Goal: Transaction & Acquisition: Subscribe to service/newsletter

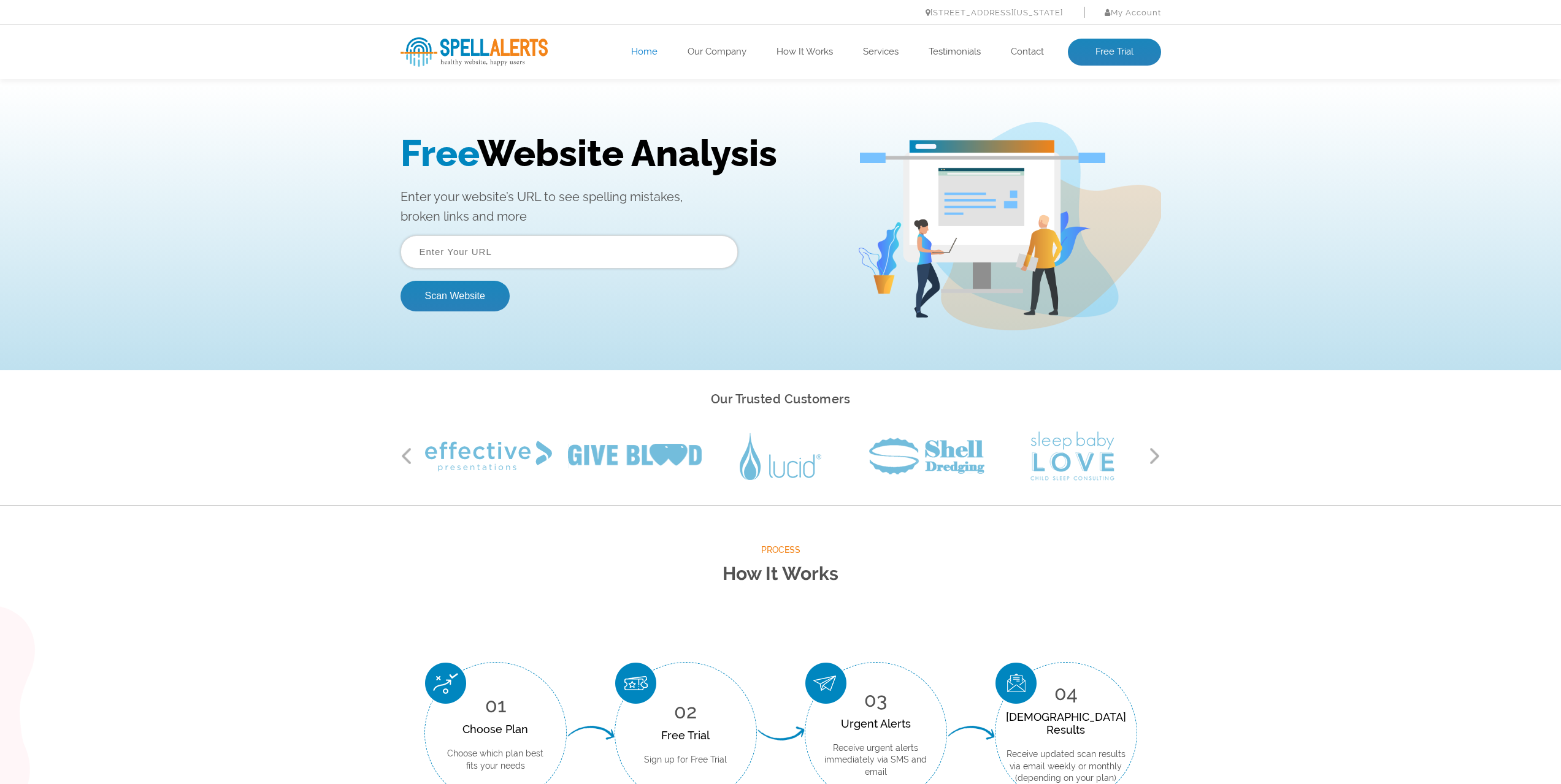
click at [569, 248] on input "text" at bounding box center [569, 252] width 337 height 33
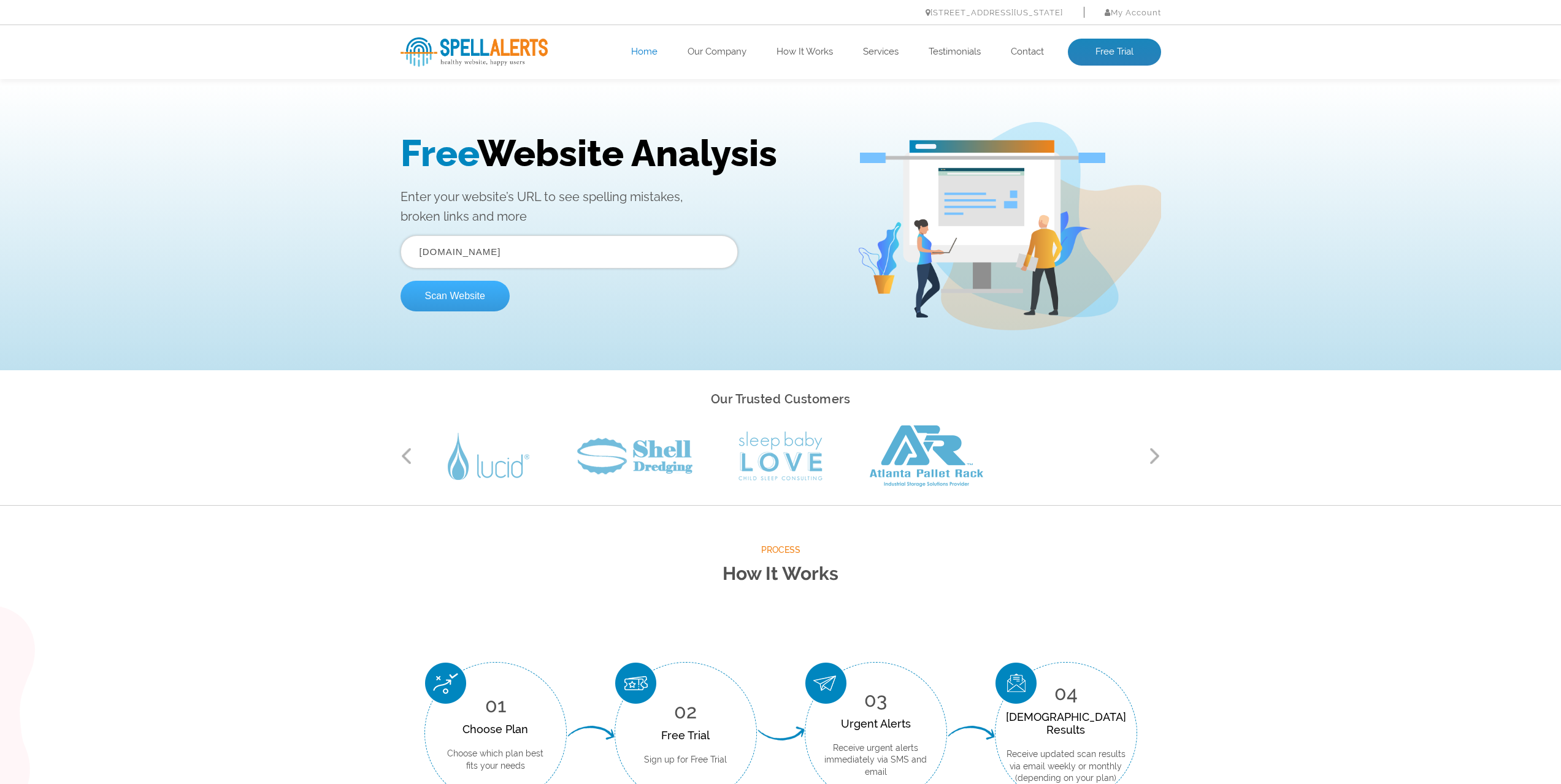
type input "[DOMAIN_NAME]"
click at [476, 300] on button "Scan Website" at bounding box center [455, 296] width 109 height 31
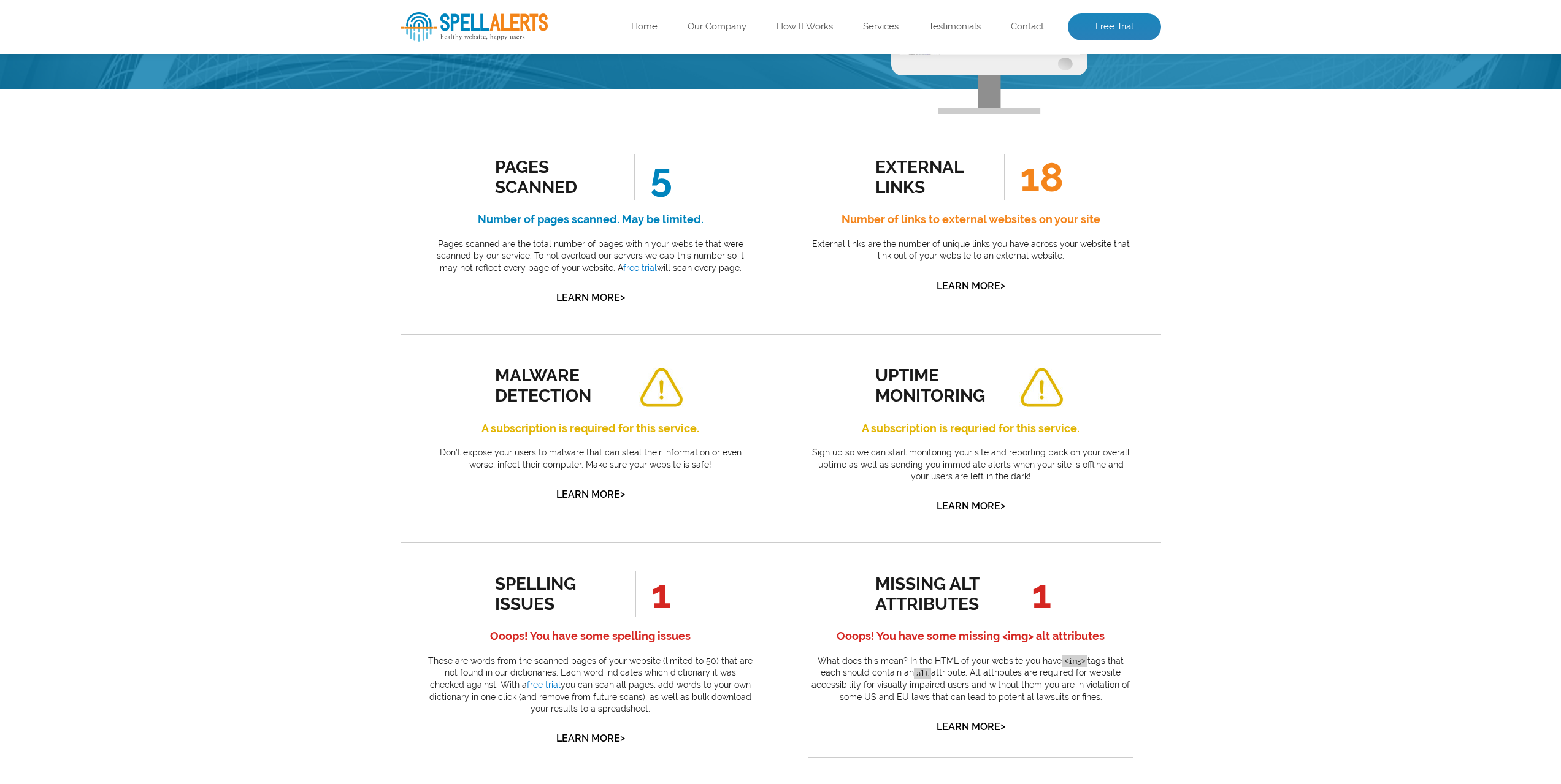
scroll to position [61, 0]
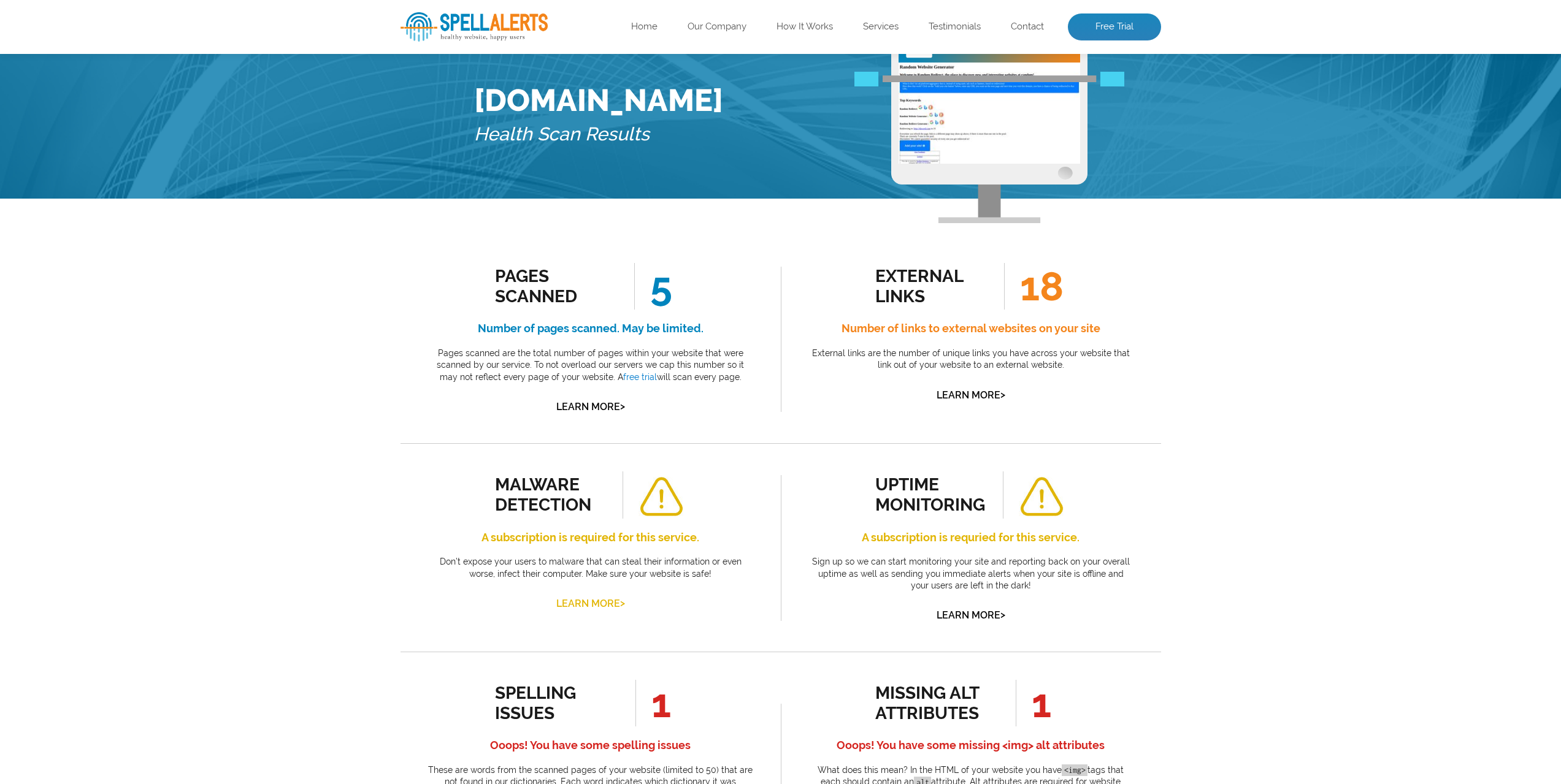
click at [599, 604] on link "Learn More >" at bounding box center [590, 604] width 69 height 11
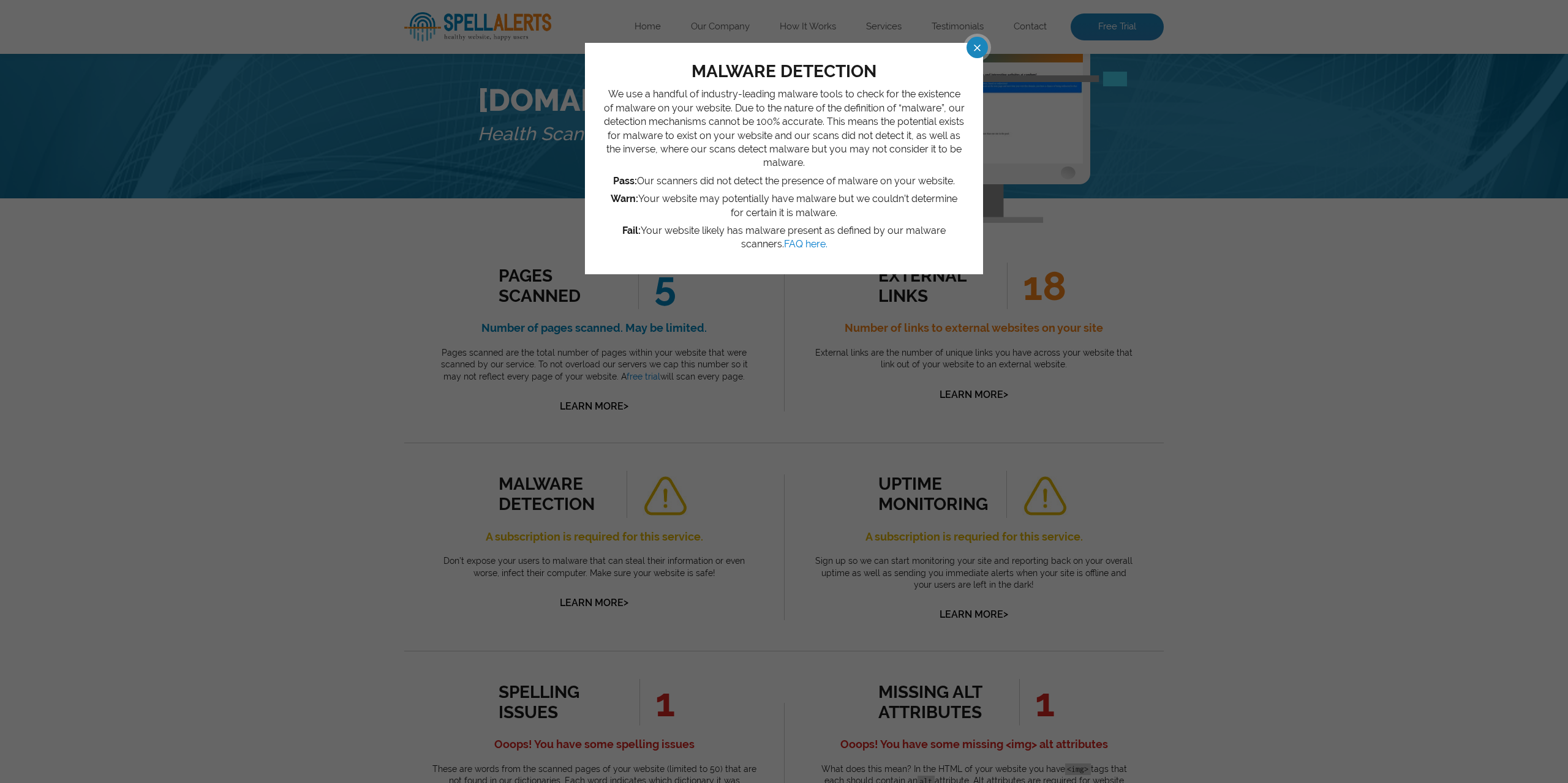
click at [977, 47] on span at bounding box center [966, 47] width 21 height 21
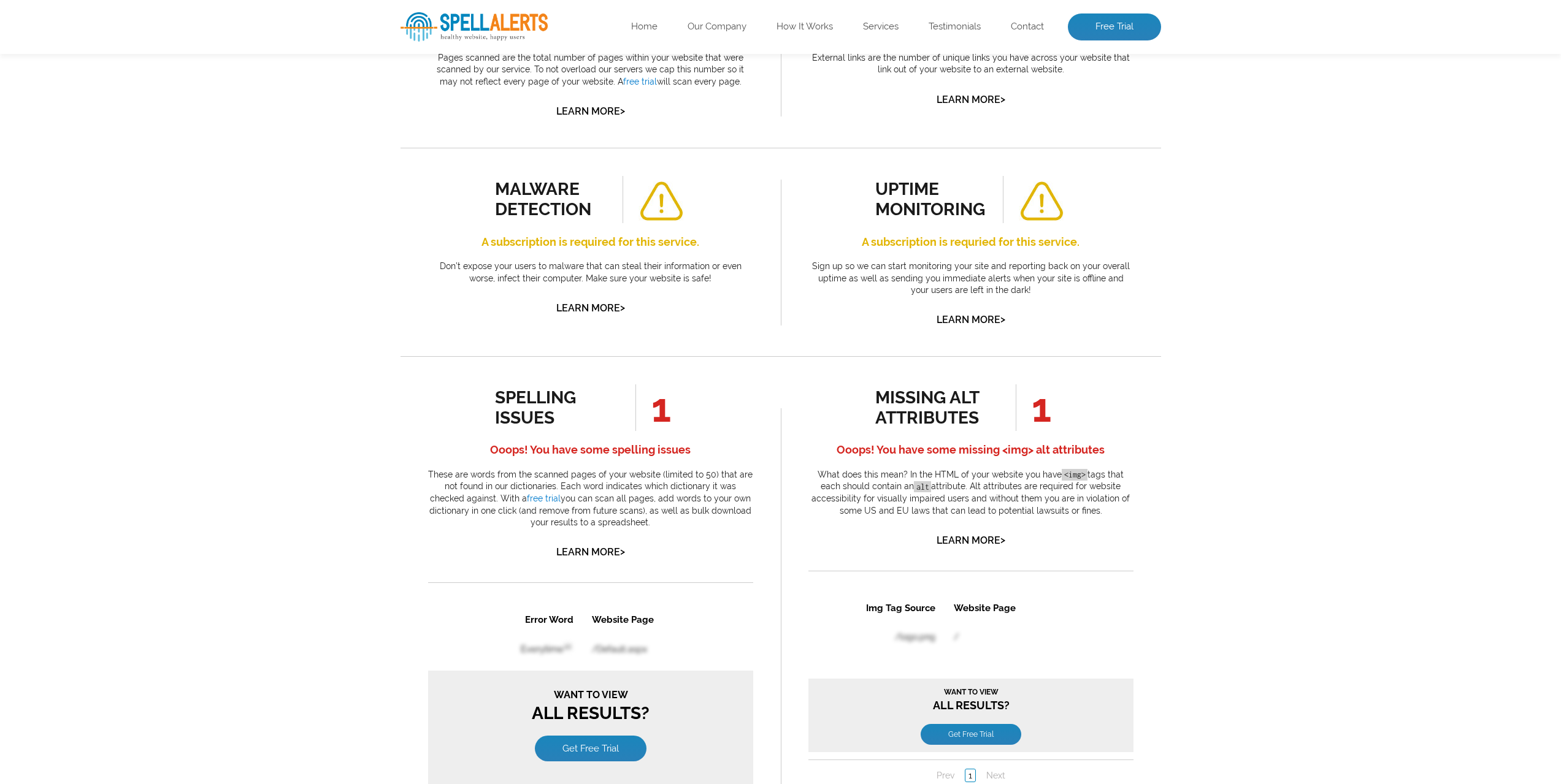
scroll to position [368, 0]
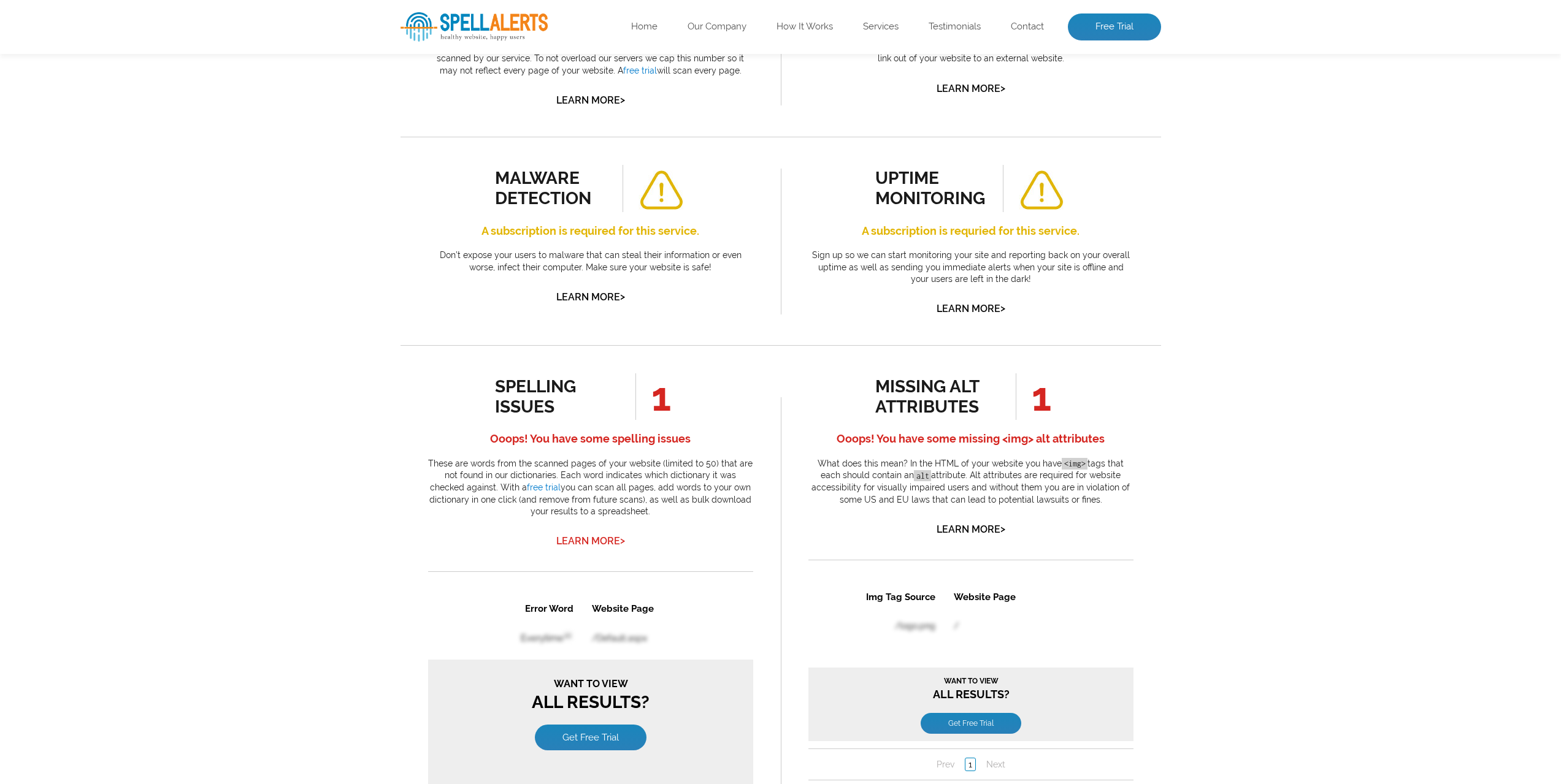
click at [605, 540] on link "Learn More >" at bounding box center [590, 541] width 69 height 11
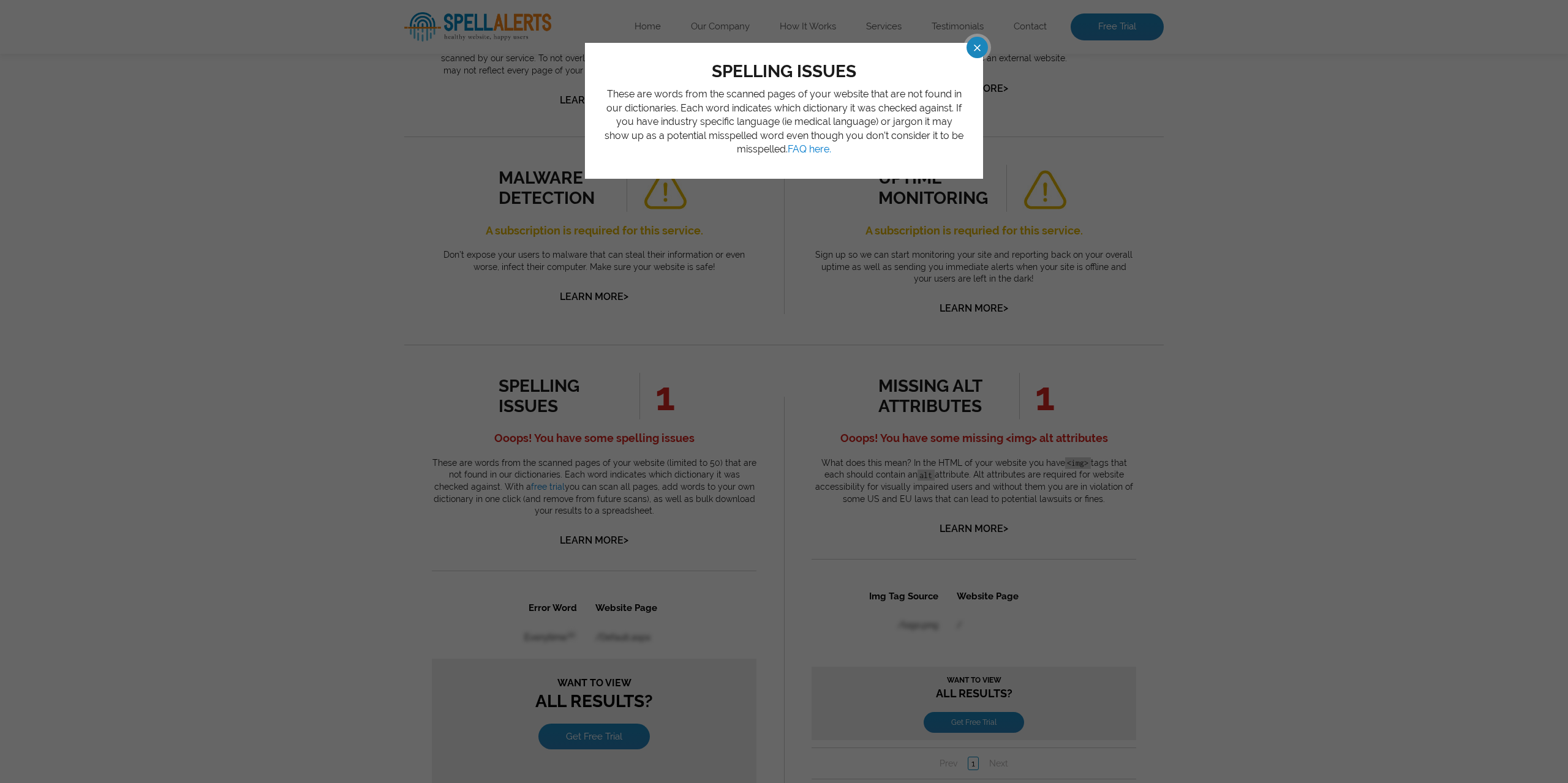
click at [974, 49] on span at bounding box center [966, 47] width 21 height 21
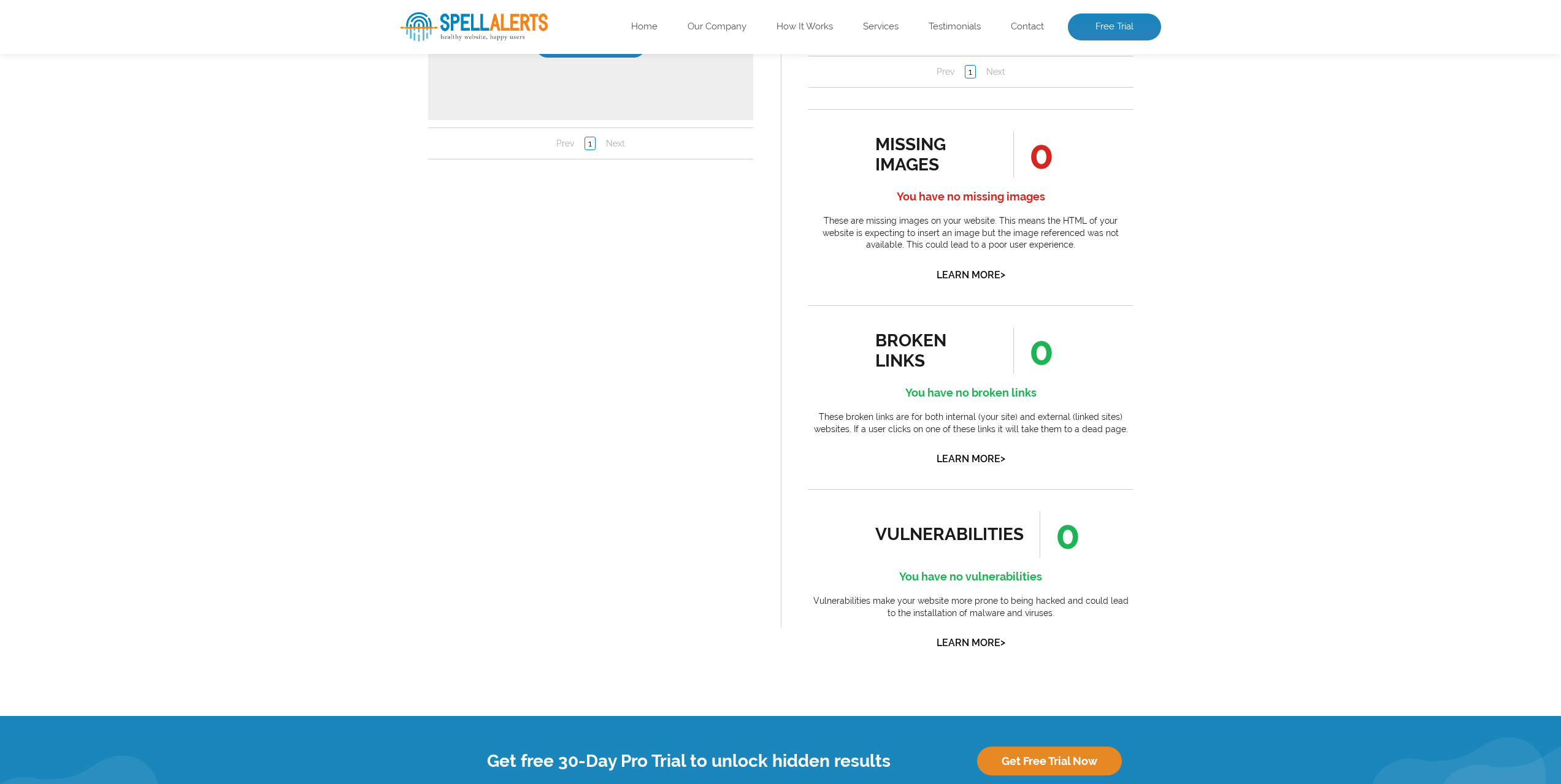
scroll to position [797, 0]
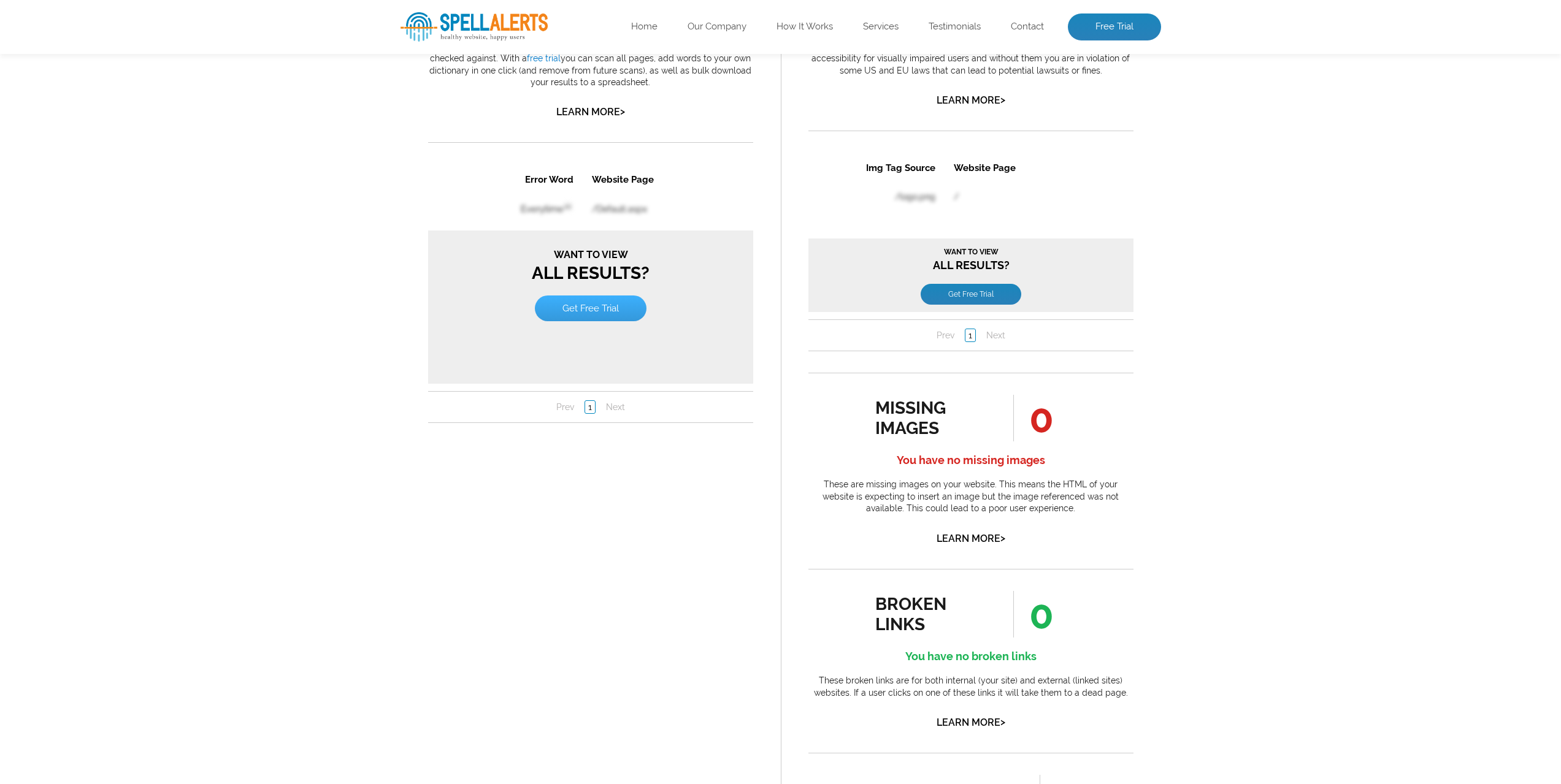
click at [598, 311] on link "Get Free Trial" at bounding box center [589, 308] width 112 height 26
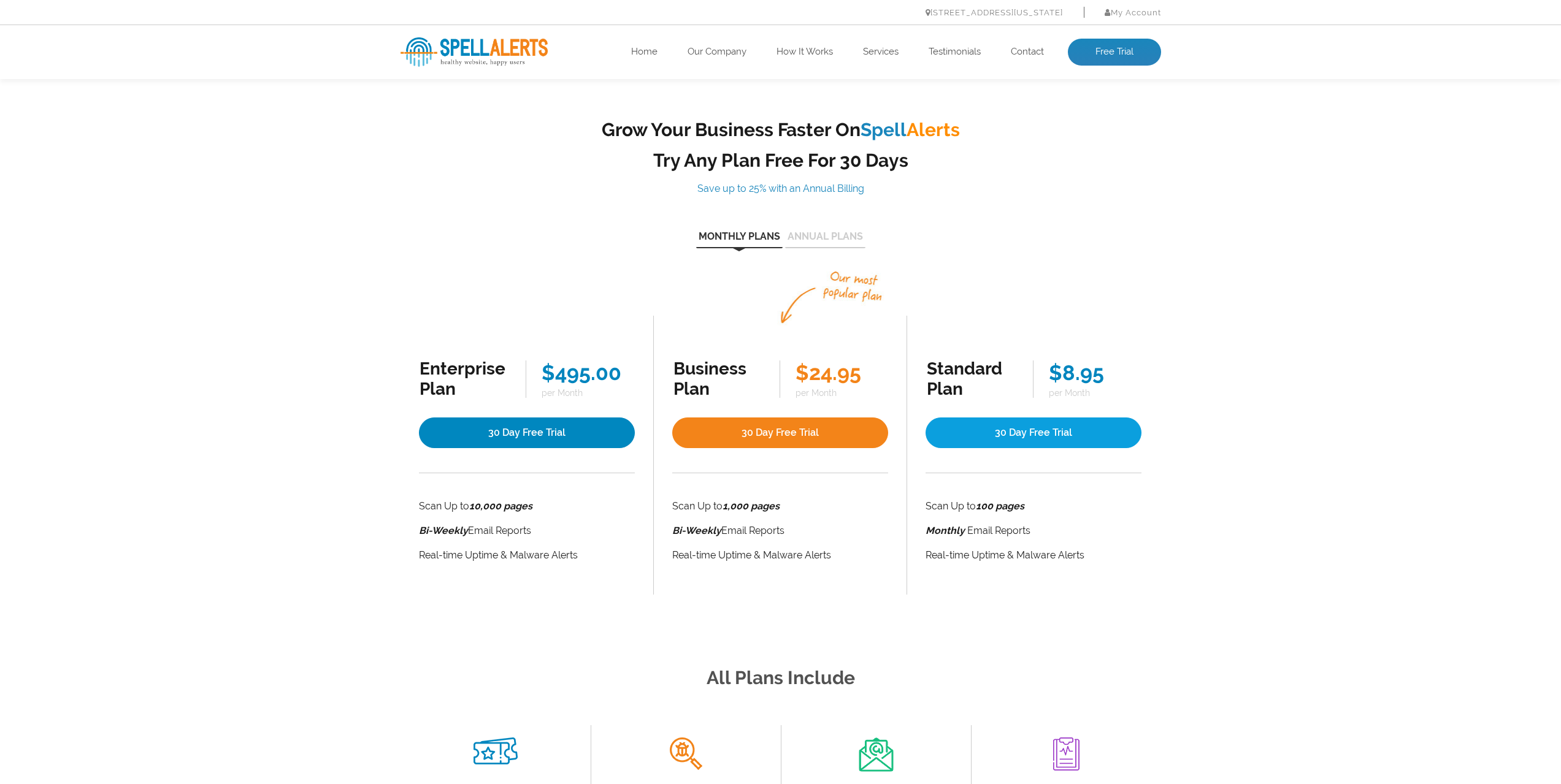
click at [1030, 433] on link "30 Day Free Trial" at bounding box center [1033, 433] width 216 height 31
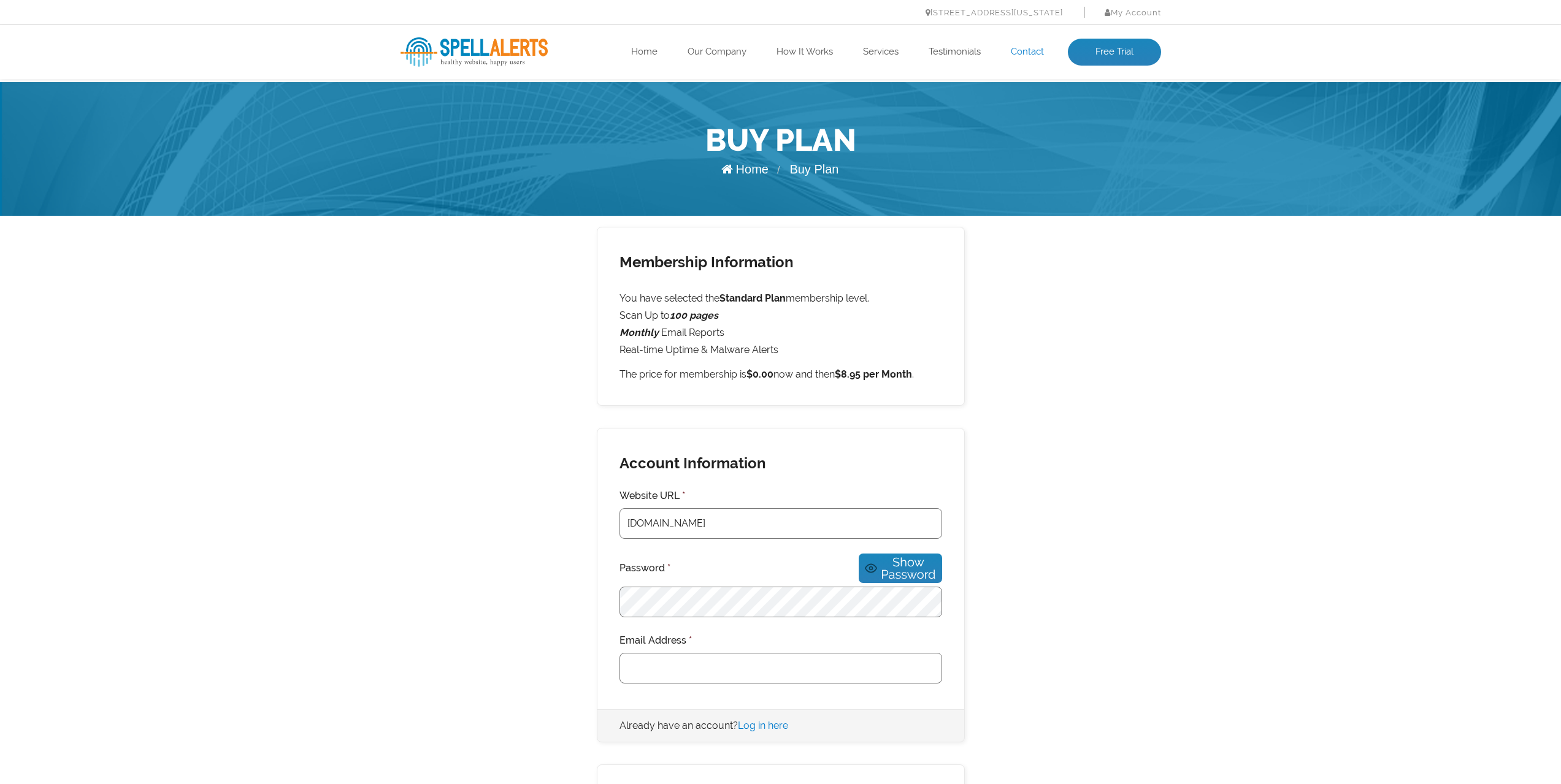
click at [1029, 49] on link "Contact" at bounding box center [1027, 52] width 33 height 12
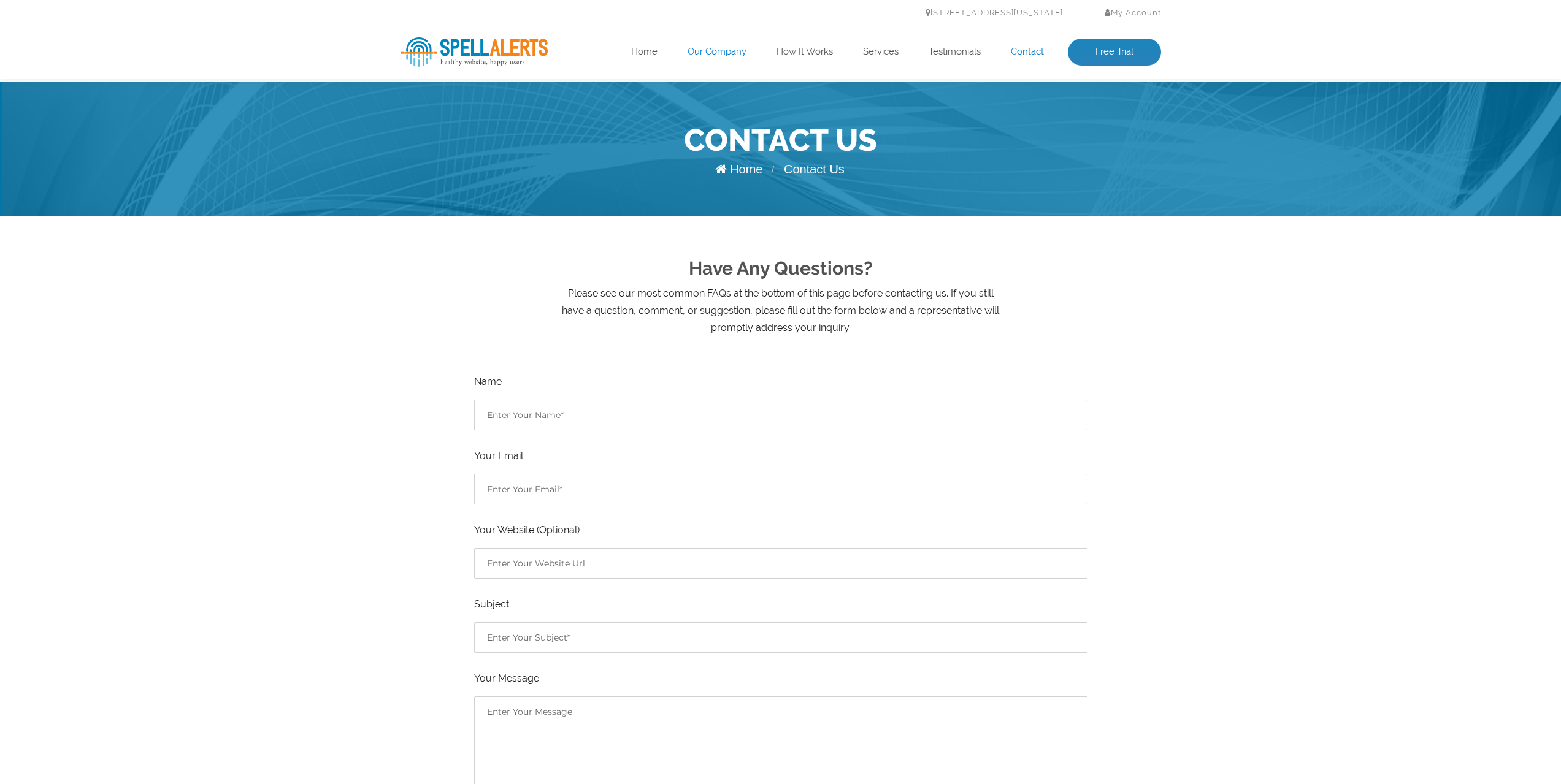
click at [713, 52] on link "Our Company" at bounding box center [717, 52] width 59 height 12
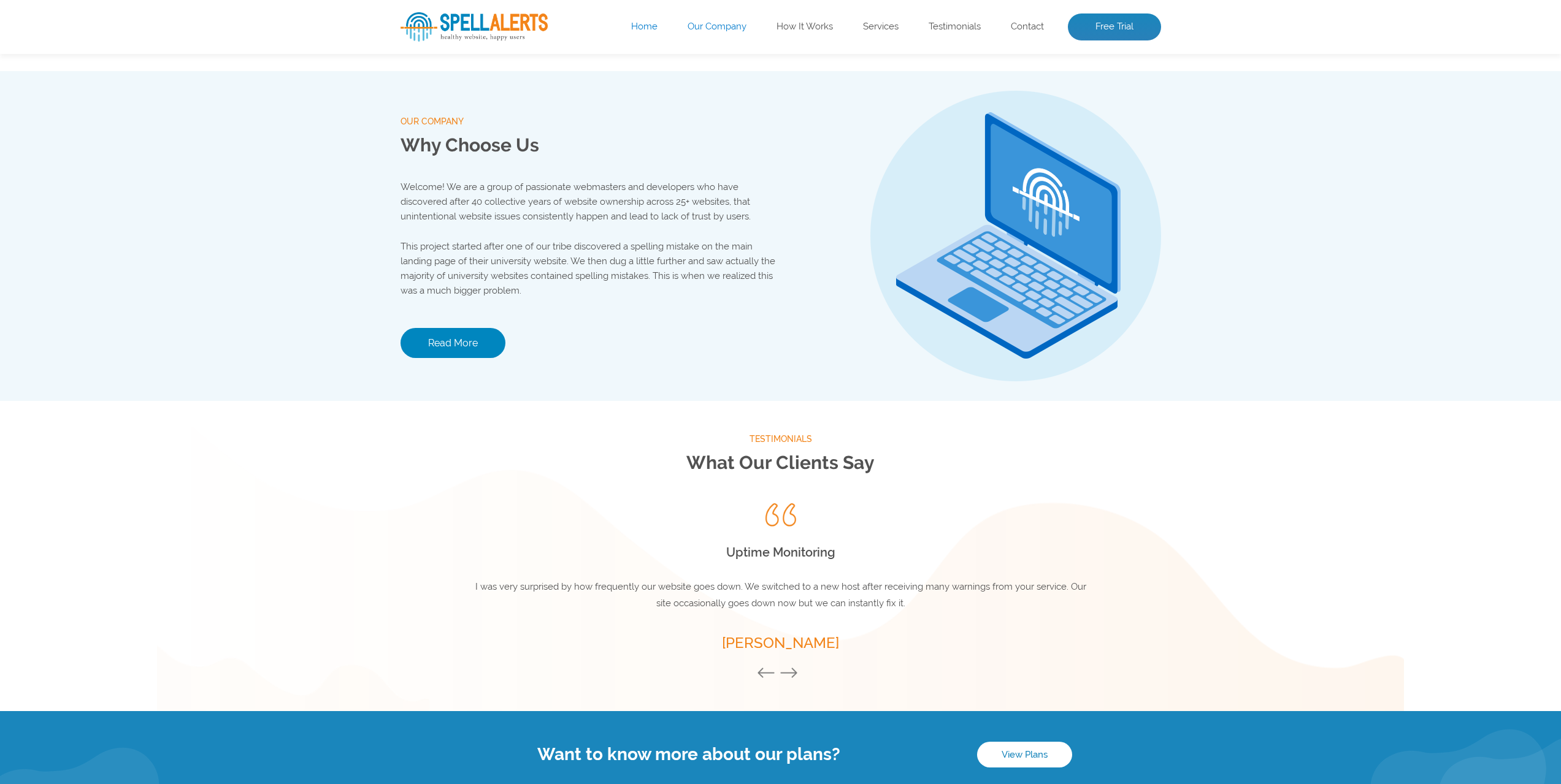
scroll to position [1286, 0]
